Goal: Task Accomplishment & Management: Manage account settings

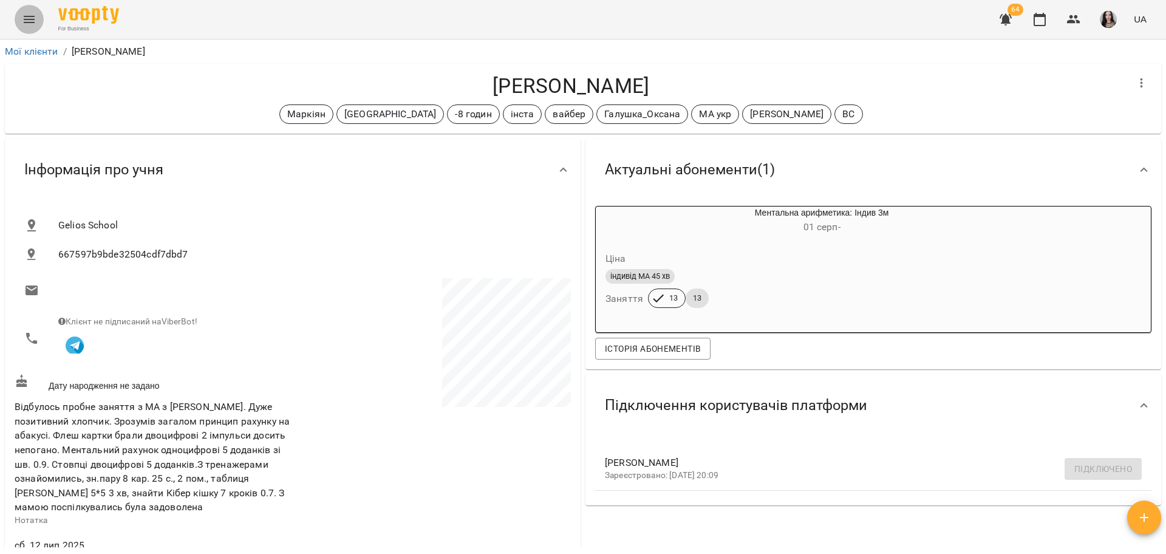
click at [34, 19] on icon "Menu" at bounding box center [29, 19] width 11 height 7
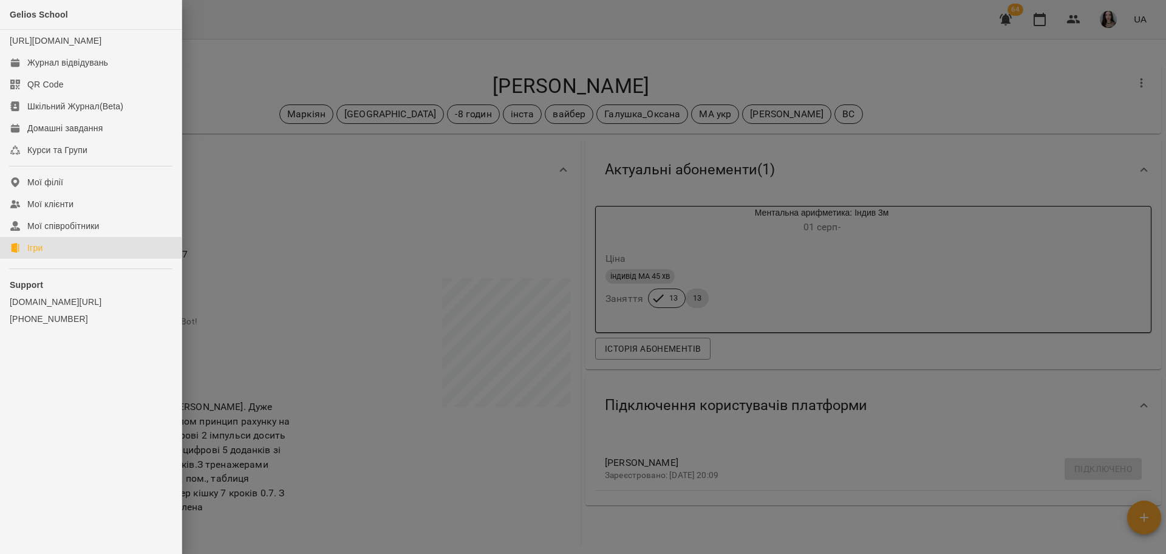
click at [47, 252] on link "Ігри" at bounding box center [91, 248] width 182 height 22
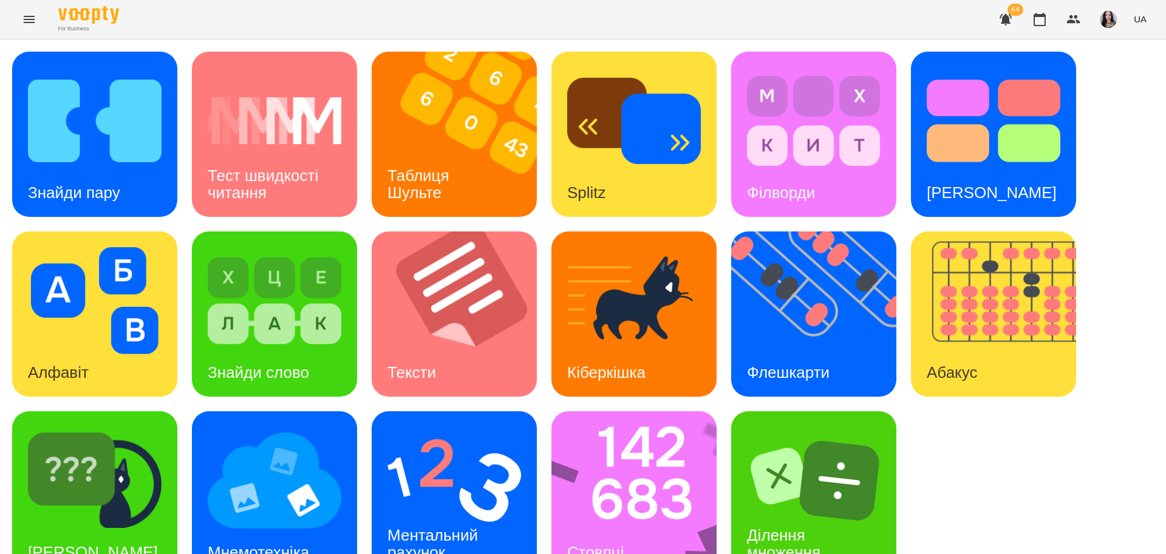
scroll to position [35, 0]
click at [432, 511] on div "Ментальний рахунок" at bounding box center [435, 543] width 126 height 65
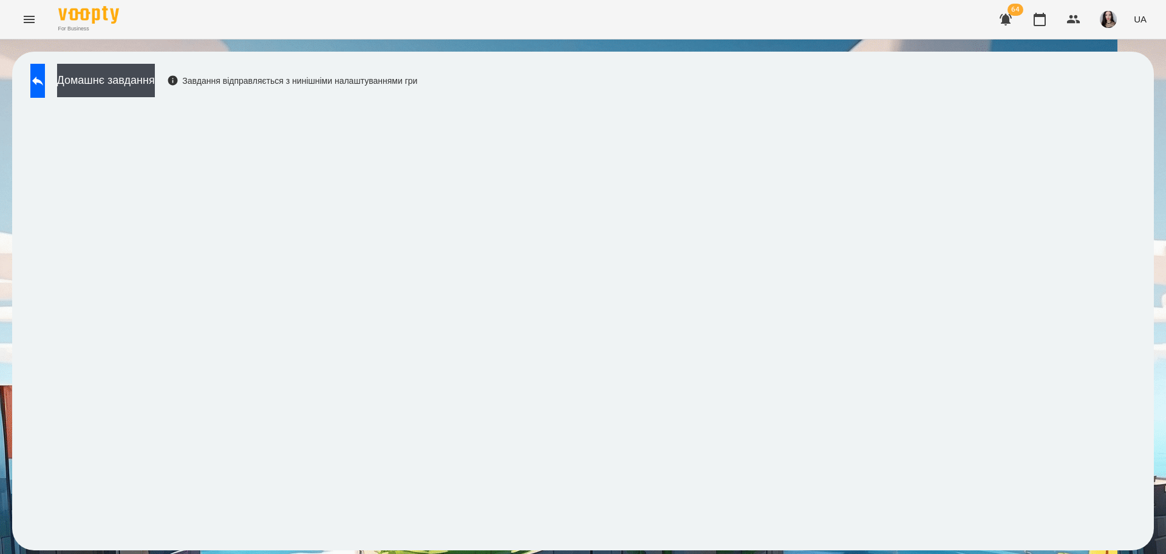
click at [25, 19] on icon "Menu" at bounding box center [29, 19] width 11 height 7
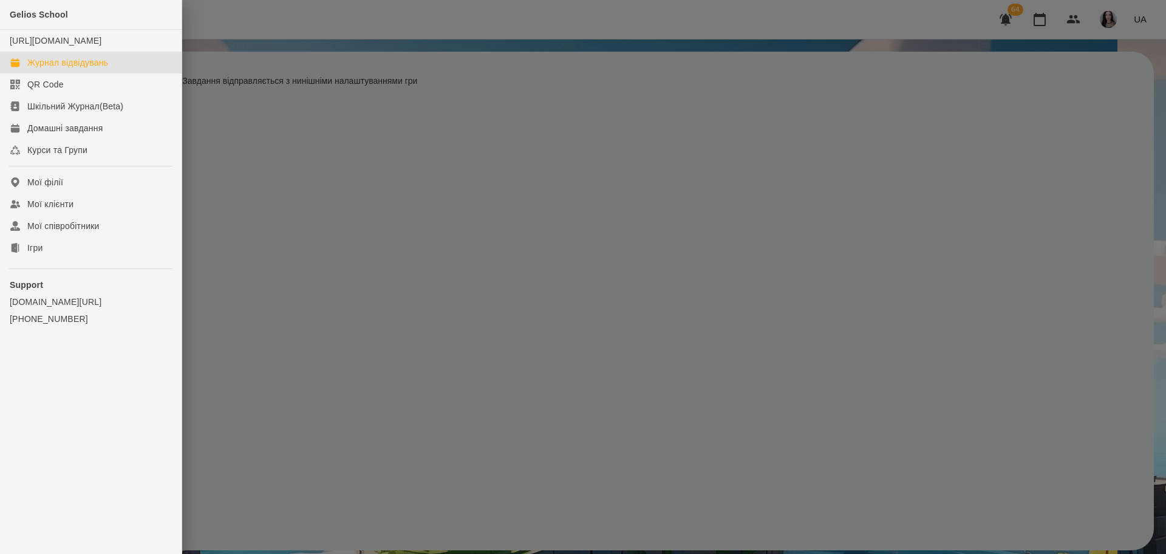
click at [47, 69] on div "Журнал відвідувань" at bounding box center [67, 62] width 81 height 12
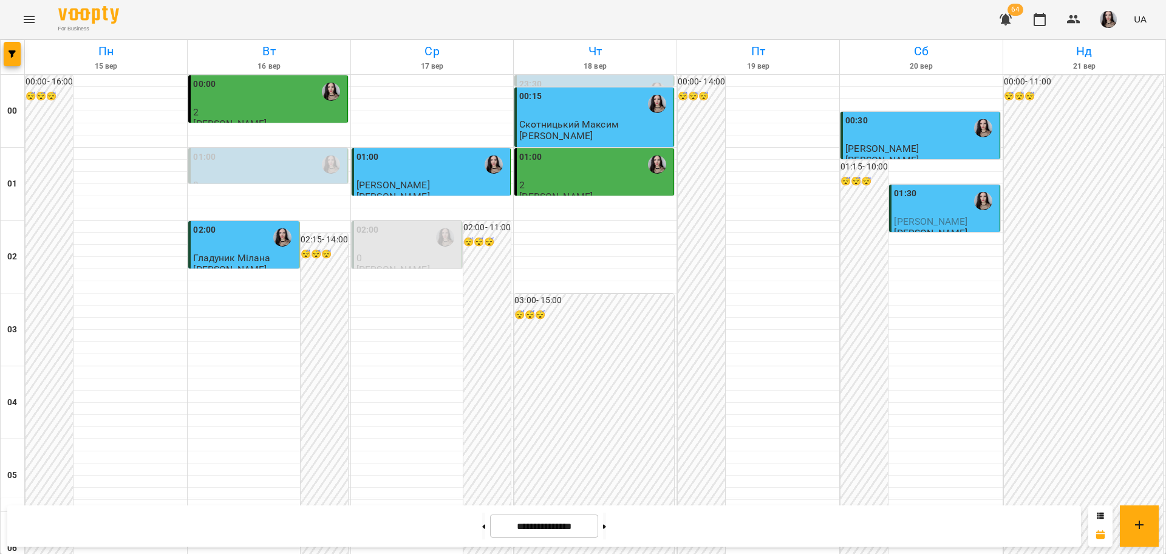
click at [47, 74] on div "[DATE] [DATE] [DATE] [DATE] [DATE] [DATE] Нд [DATE]" at bounding box center [584, 57] width 1166 height 35
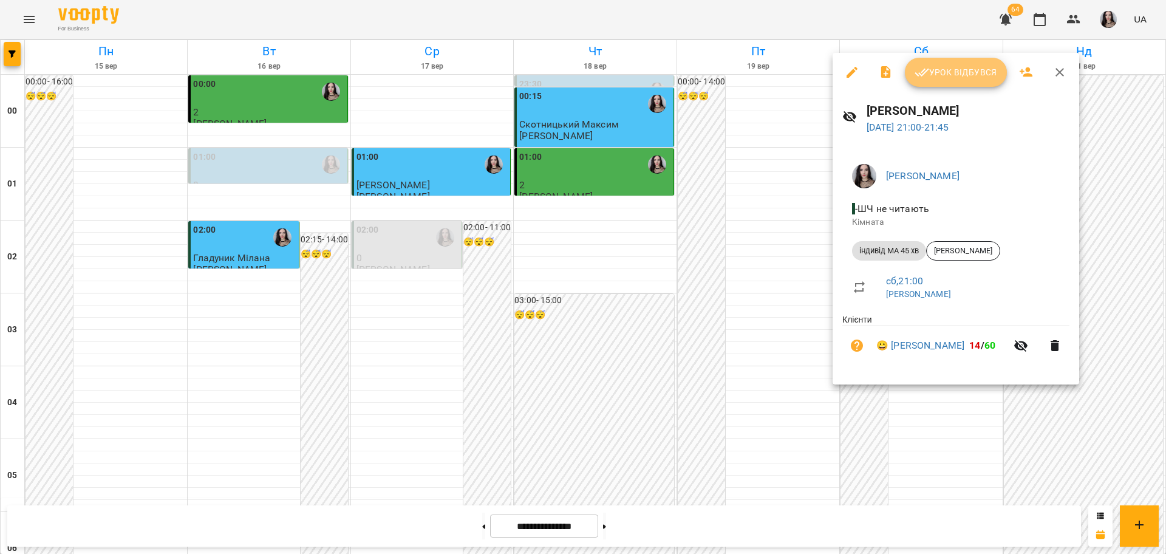
click at [974, 70] on span "Урок відбувся" at bounding box center [956, 72] width 83 height 15
